Goal: Information Seeking & Learning: Learn about a topic

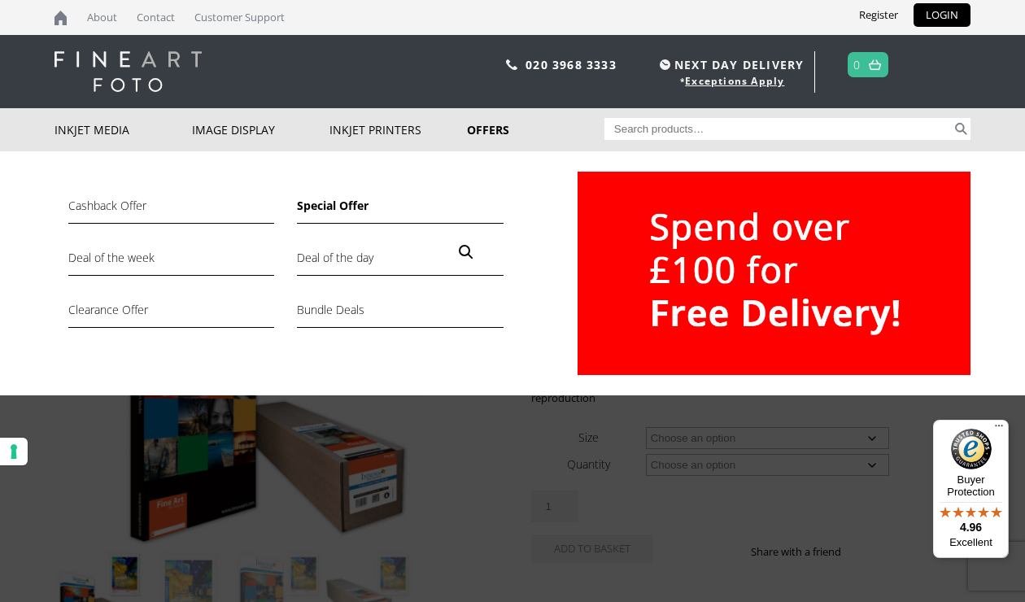
click at [351, 207] on link "Special Offer" at bounding box center [400, 210] width 206 height 28
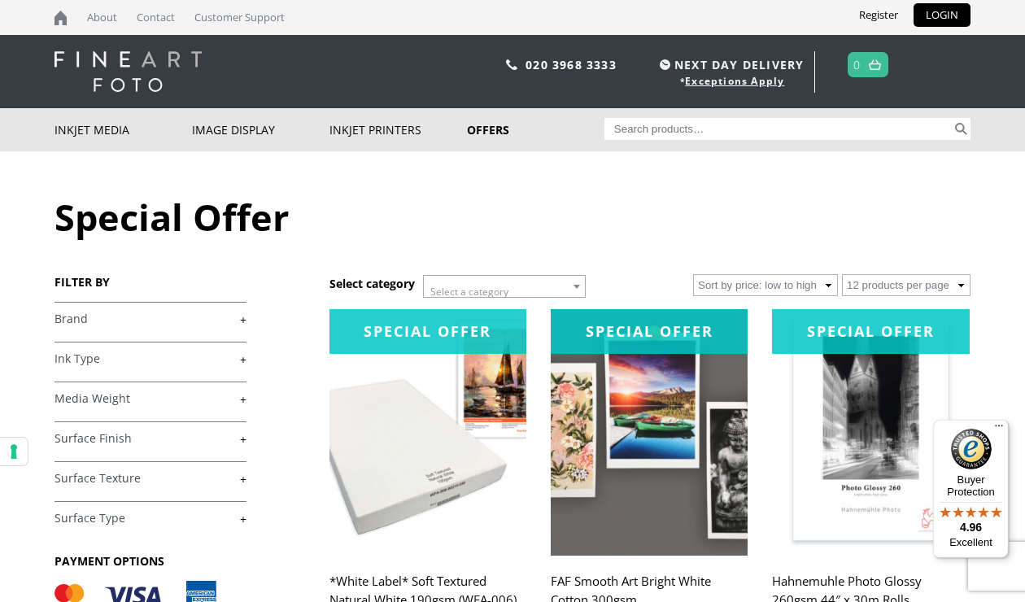
click at [244, 359] on link "+" at bounding box center [150, 358] width 192 height 15
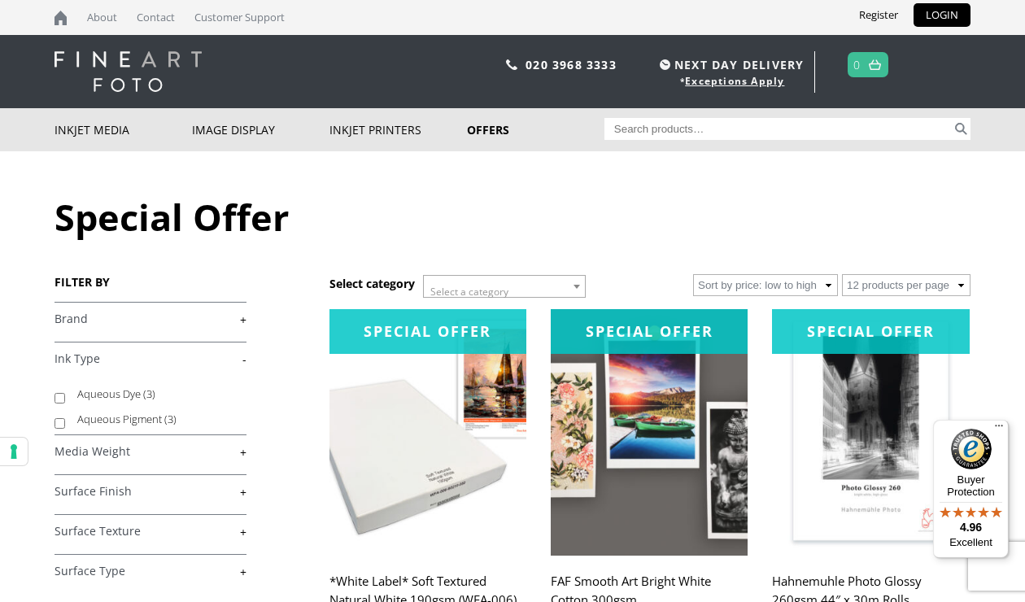
click at [246, 451] on link "+" at bounding box center [150, 451] width 192 height 15
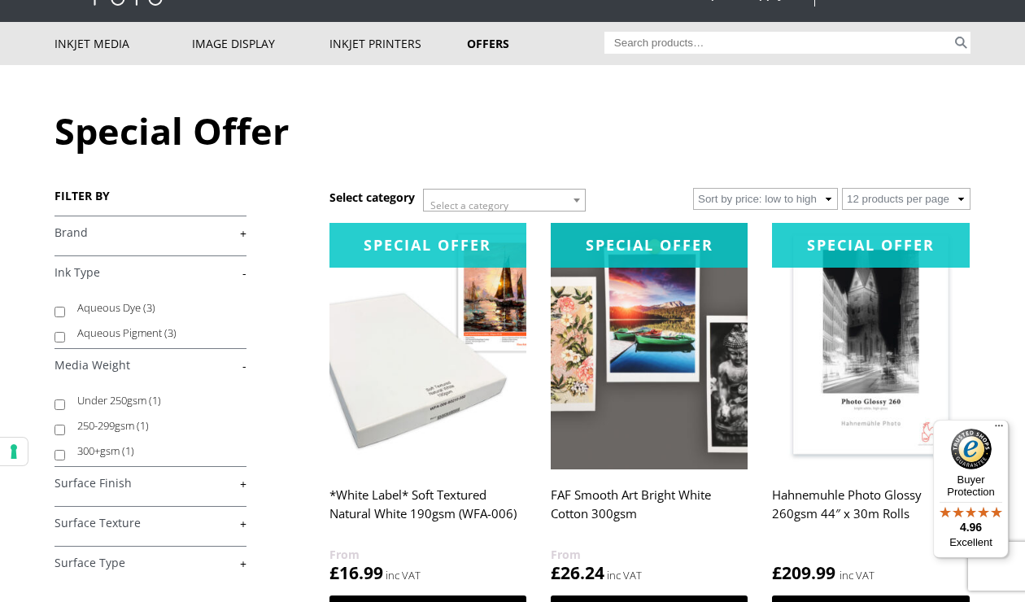
scroll to position [96, 0]
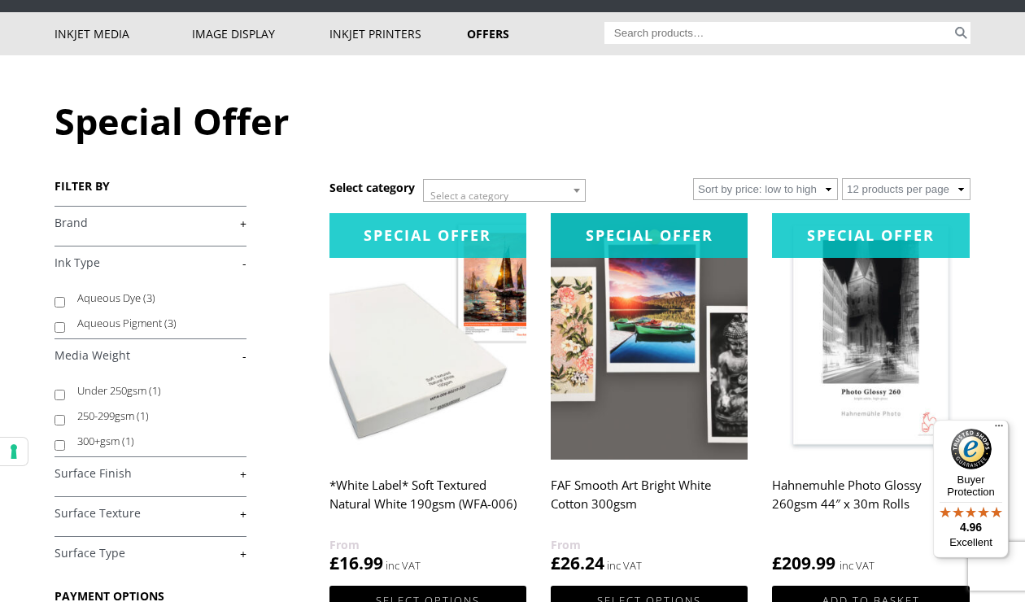
click at [60, 417] on input "250-299gsm (1)" at bounding box center [59, 420] width 11 height 11
checkbox input "true"
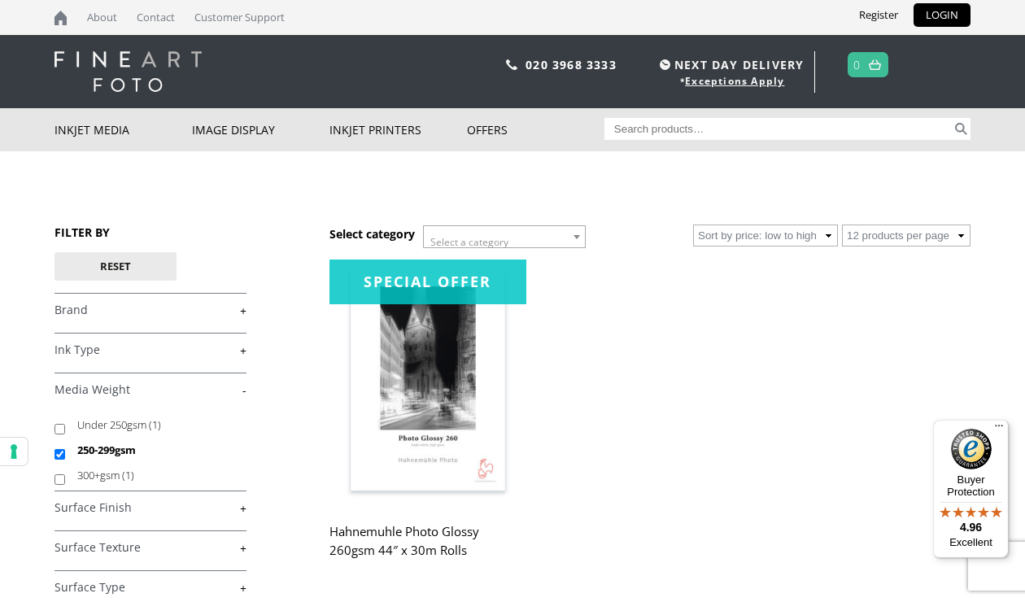
click at [245, 510] on link "+" at bounding box center [150, 507] width 192 height 15
click at [61, 545] on input "Gloss (1)" at bounding box center [59, 547] width 11 height 11
checkbox input "true"
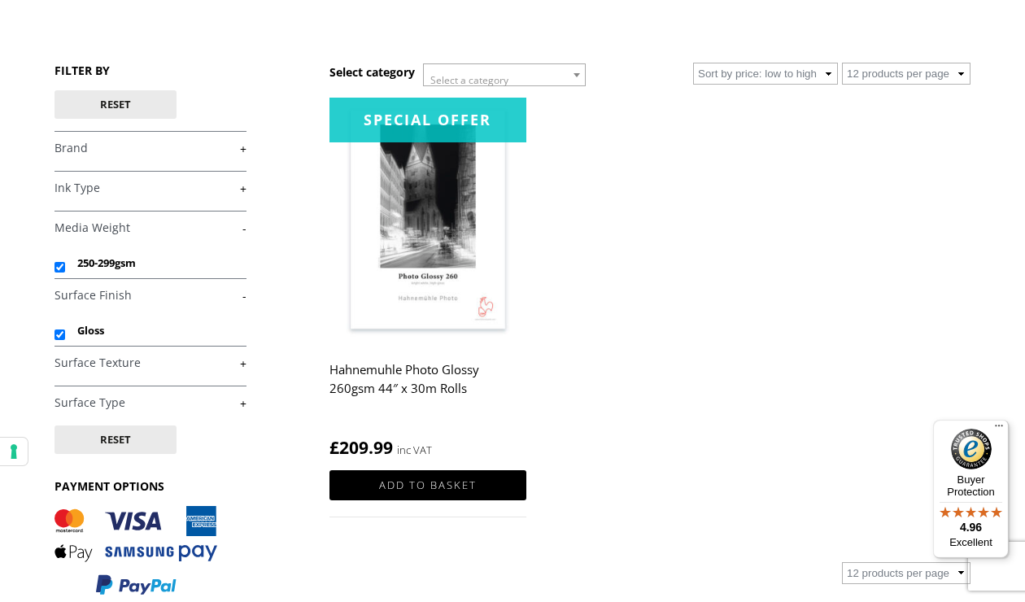
scroll to position [196, 0]
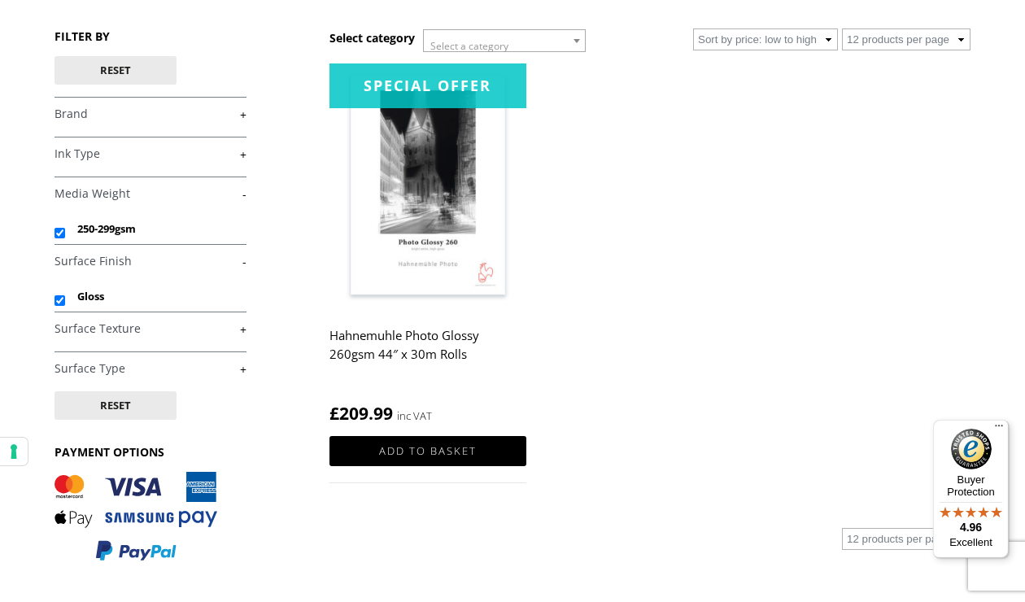
click at [243, 330] on link "+" at bounding box center [150, 328] width 192 height 15
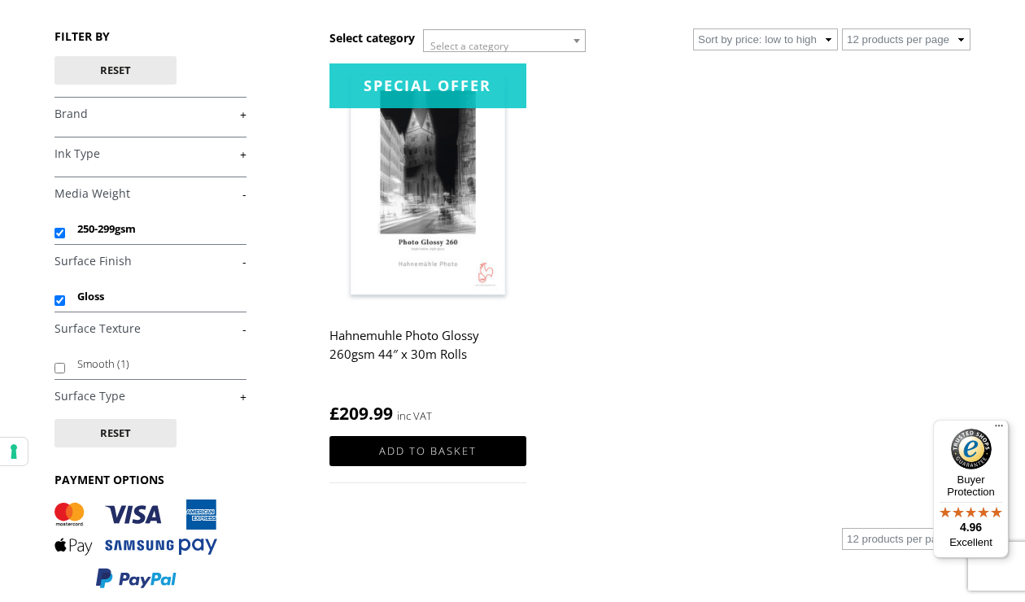
click at [59, 365] on input "Smooth (1)" at bounding box center [59, 368] width 11 height 11
checkbox input "true"
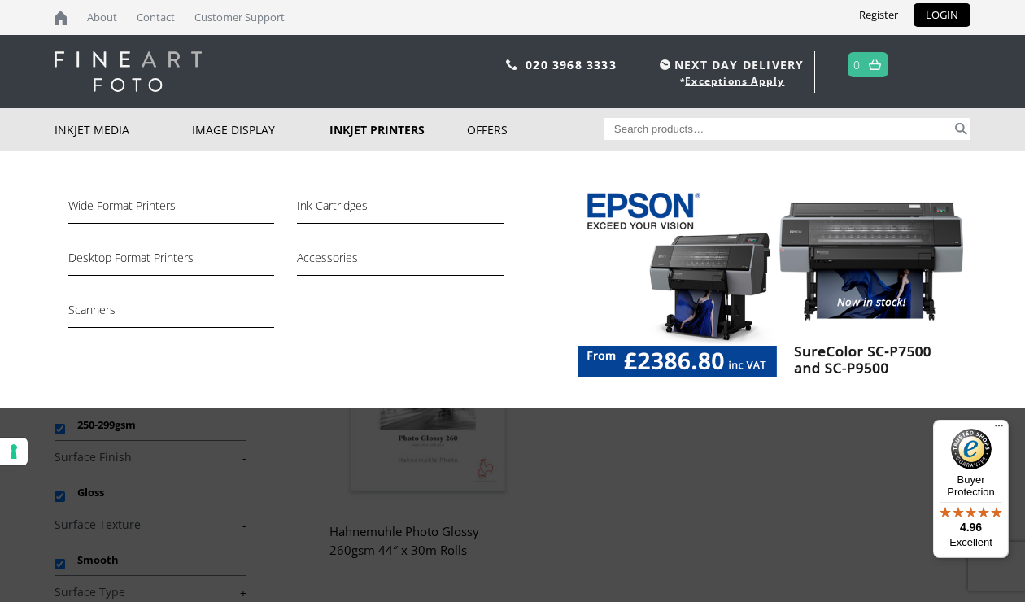
click at [382, 135] on link "Inkjet Printers" at bounding box center [397, 129] width 137 height 43
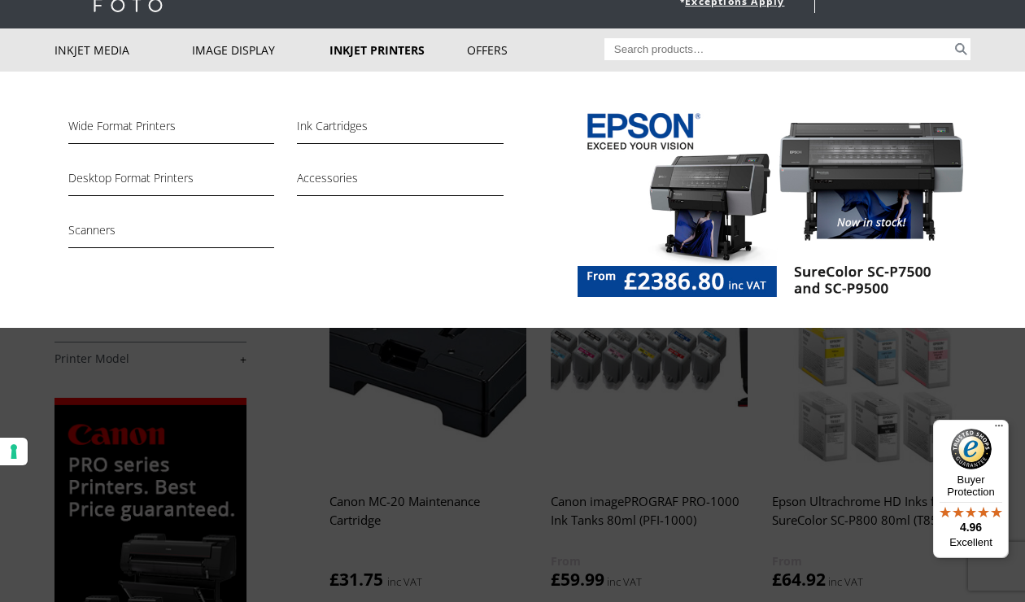
scroll to position [89, 0]
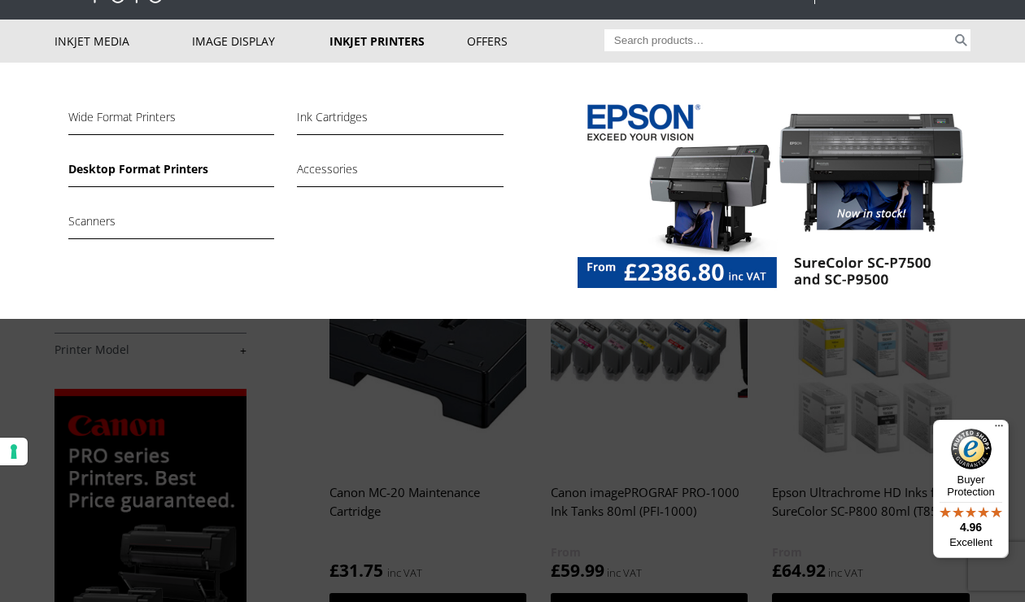
click at [137, 171] on link "Desktop Format Printers" at bounding box center [171, 173] width 206 height 28
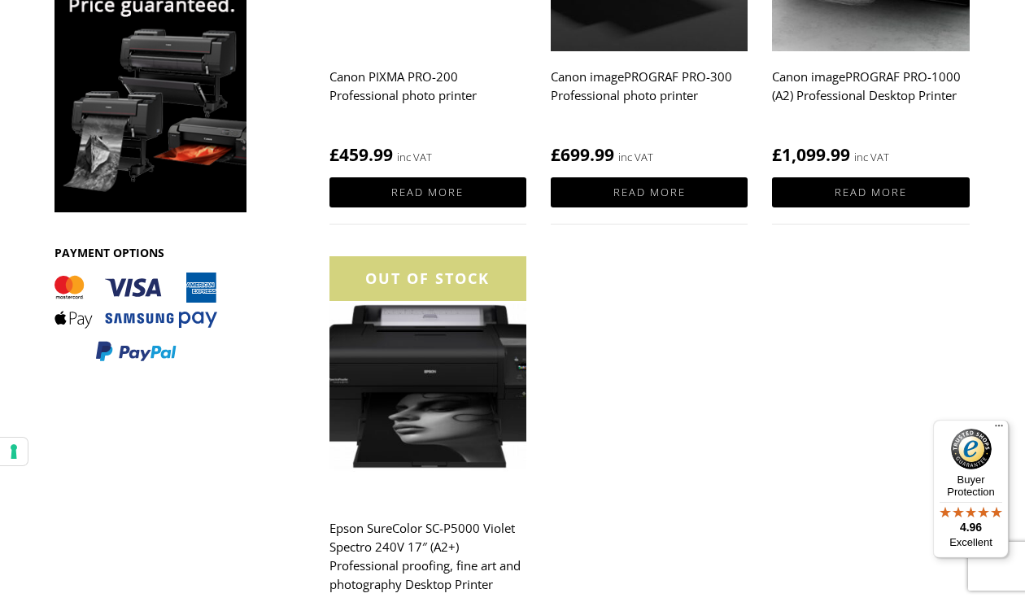
scroll to position [505, 0]
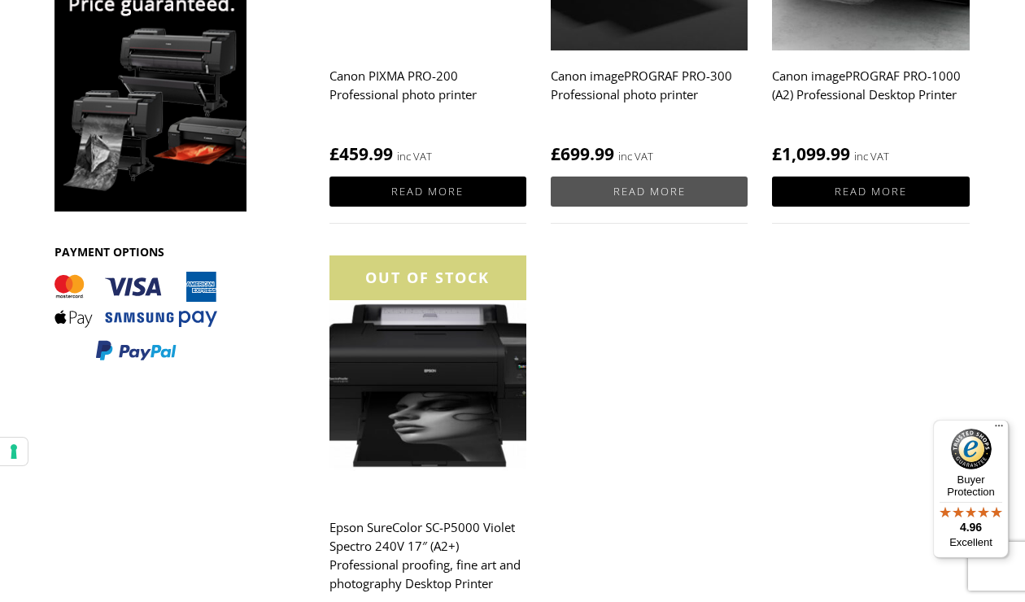
click at [645, 189] on link "Read more" at bounding box center [649, 191] width 197 height 30
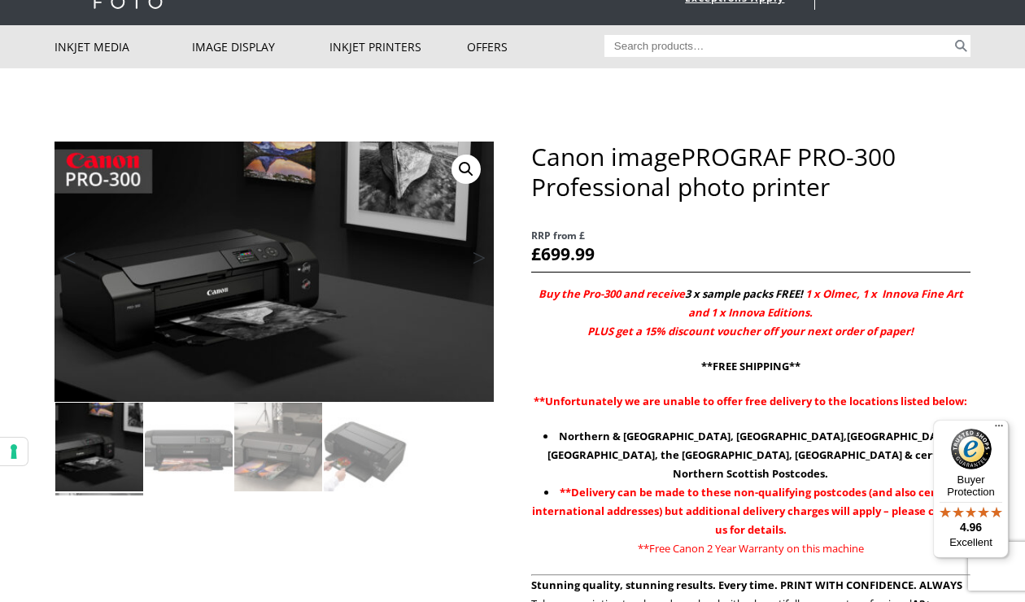
scroll to position [82, 0]
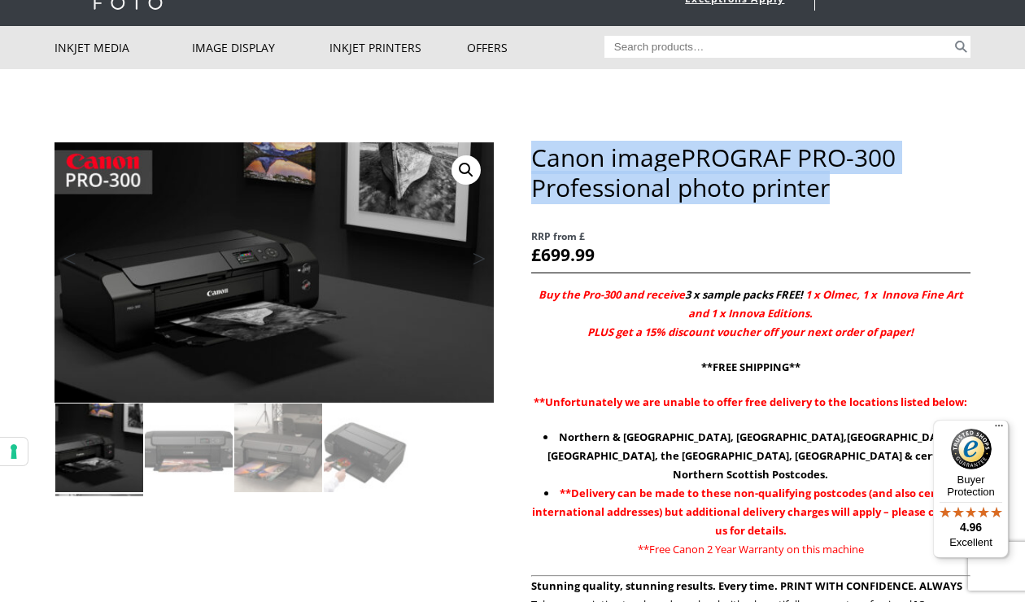
drag, startPoint x: 534, startPoint y: 154, endPoint x: 859, endPoint y: 183, distance: 325.8
click at [865, 184] on h1 "Canon imagePROGRAF PRO-300 Professional photo printer" at bounding box center [750, 172] width 439 height 60
copy h1 "Canon imagePROGRAF PRO-300 Professional photo printer"
